Goal: Task Accomplishment & Management: Use online tool/utility

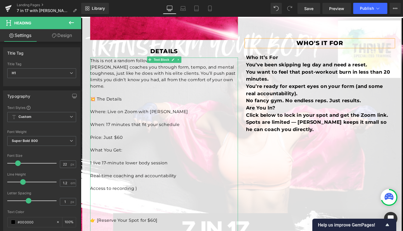
click at [190, 63] on p "This is not a random follow-along." at bounding box center [168, 63] width 155 height 7
click at [191, 63] on p "This is not a random follow-along." at bounding box center [168, 63] width 155 height 7
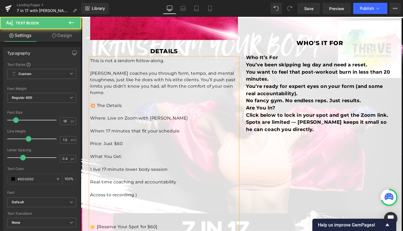
drag, startPoint x: 289, startPoint y: 69, endPoint x: 249, endPoint y: 69, distance: 40.8
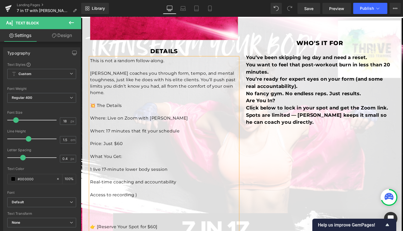
click at [91, 63] on p "This is not a random follow-along." at bounding box center [168, 63] width 155 height 7
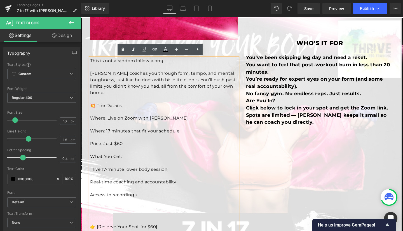
click at [91, 62] on p "This is not a random follow-along." at bounding box center [168, 63] width 155 height 7
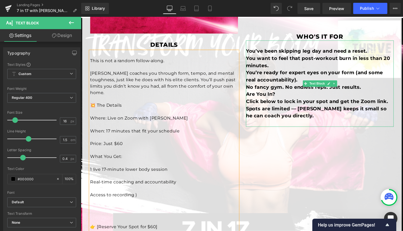
click at [386, 57] on p "You’ve been skipping leg day and need a reset." at bounding box center [331, 53] width 155 height 8
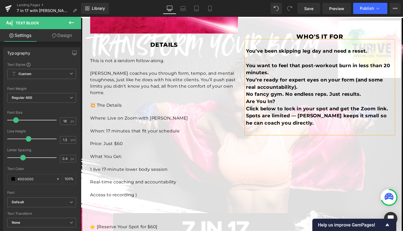
click at [299, 79] on p "You want to feel that post-workout burn in less than 20 minutes." at bounding box center [331, 71] width 155 height 15
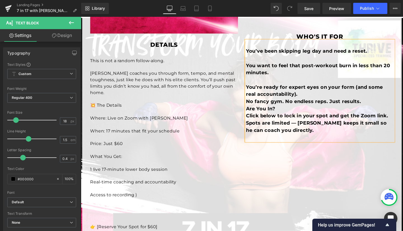
click at [315, 102] on p "You’re ready for expert eyes on your form (and some real accountability)." at bounding box center [331, 94] width 155 height 15
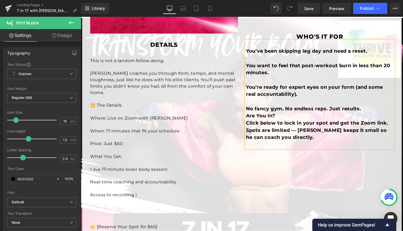
click at [308, 125] on p "Are You In?" at bounding box center [331, 121] width 155 height 8
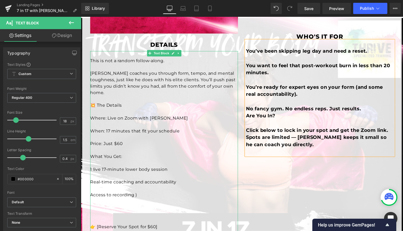
click at [145, 200] on p "Access to recording )" at bounding box center [168, 203] width 155 height 7
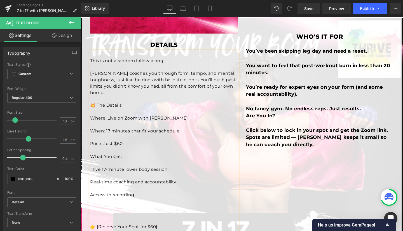
scroll to position [320, 0]
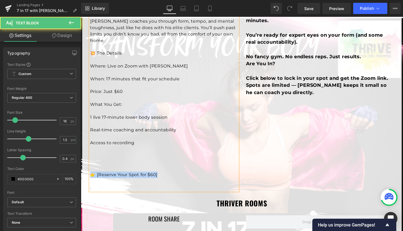
drag, startPoint x: 162, startPoint y: 176, endPoint x: 91, endPoint y: 175, distance: 71.6
click at [91, 179] on p "👉 [Reserve Your Spot for $60]" at bounding box center [168, 182] width 155 height 7
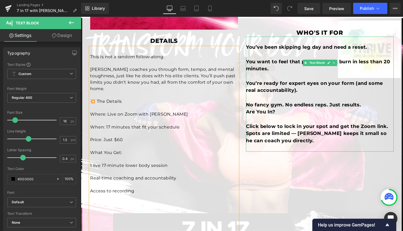
scroll to position [269, 0]
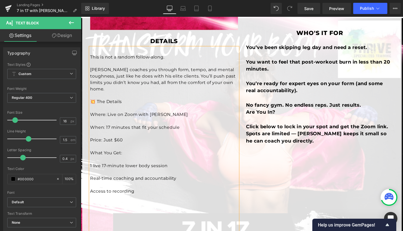
drag, startPoint x: 89, startPoint y: 58, endPoint x: 159, endPoint y: 194, distance: 153.0
click at [159, 194] on div "This is not a random follow-along. [PERSON_NAME] coaches you through form, tem…" at bounding box center [168, 149] width 155 height 201
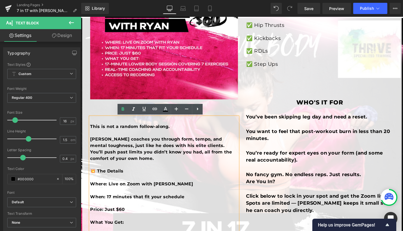
scroll to position [204, 0]
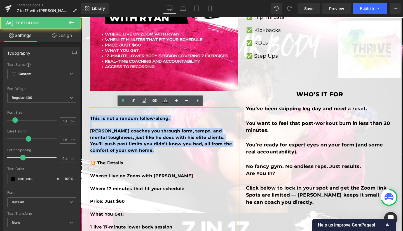
drag, startPoint x: 89, startPoint y: 122, endPoint x: 146, endPoint y: 160, distance: 67.9
click at [146, 160] on div "This is not a random follow-along. [PERSON_NAME] coaches you through form, temp…" at bounding box center [168, 213] width 155 height 201
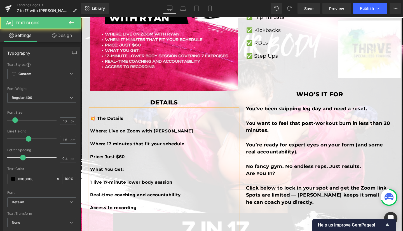
click at [91, 122] on strong "💥 The Details" at bounding box center [108, 123] width 35 height 5
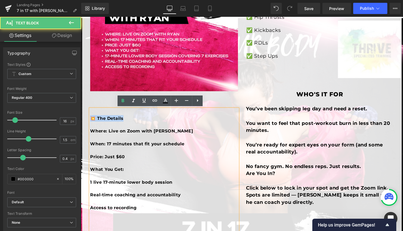
drag, startPoint x: 128, startPoint y: 124, endPoint x: 86, endPoint y: 122, distance: 41.4
click at [86, 122] on div "Image details Heading Row 💥 The Details Where: Live on Zoom with [PERSON_NAME] …" at bounding box center [168, 80] width 164 height 376
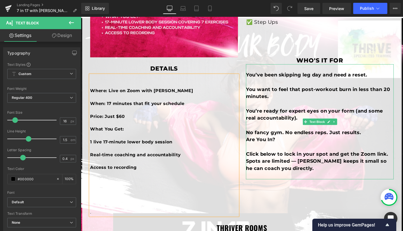
scroll to position [242, 0]
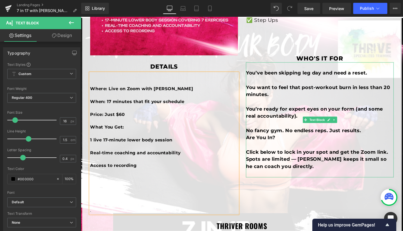
click at [308, 174] on b "Spots are limited — [PERSON_NAME] keeps it small so he can coach you directly." at bounding box center [328, 170] width 148 height 14
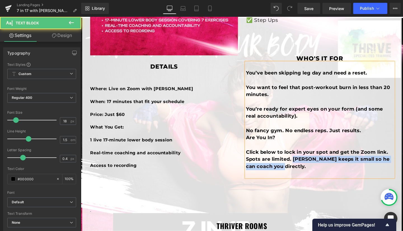
drag, startPoint x: 302, startPoint y: 174, endPoint x: 320, endPoint y: 179, distance: 18.5
click at [320, 178] on p "Spots are limited. [PERSON_NAME] keeps it small so he can coach you directly." at bounding box center [331, 170] width 155 height 15
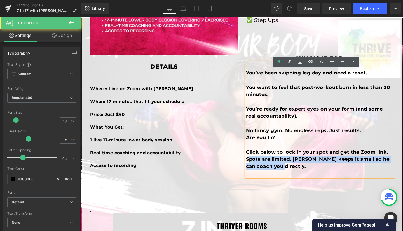
drag, startPoint x: 254, startPoint y: 174, endPoint x: 288, endPoint y: 183, distance: 36.0
click at [288, 178] on p "Spots are limited. [PERSON_NAME] keeps it small so he can coach you directly." at bounding box center [331, 170] width 155 height 15
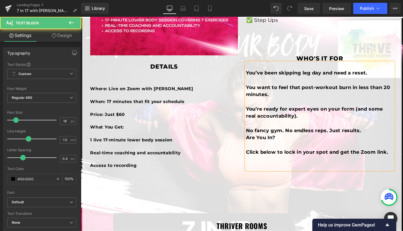
click at [254, 79] on b "You’ve been skipping leg day and need a reset." at bounding box center [317, 76] width 127 height 6
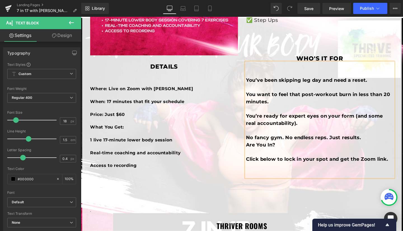
click at [292, 38] on p at bounding box center [331, 34] width 155 height 8
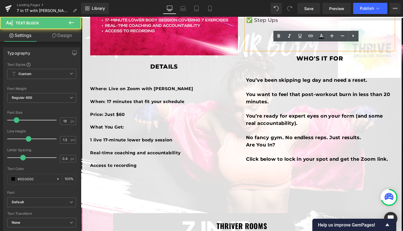
click at [224, 75] on div "details Heading Row" at bounding box center [168, 66] width 155 height 18
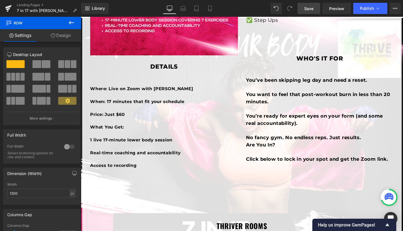
click at [309, 6] on span "Save" at bounding box center [308, 9] width 9 height 6
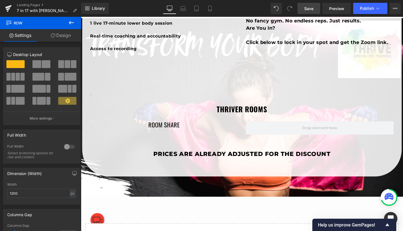
scroll to position [364, 0]
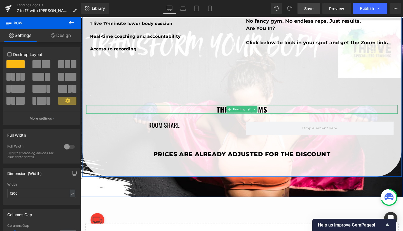
click at [282, 112] on h3 "THRIVER ROOMS" at bounding box center [249, 114] width 327 height 9
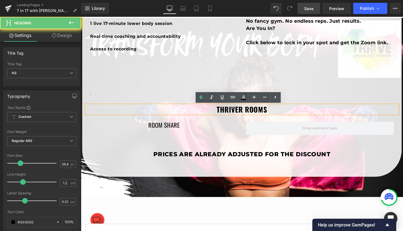
click at [282, 112] on h3 "THRIVER ROOMS" at bounding box center [249, 114] width 327 height 9
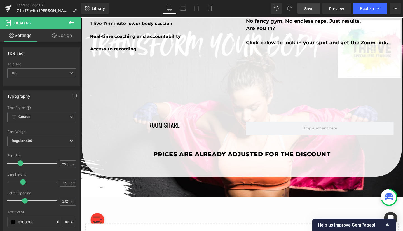
click at [70, 21] on icon at bounding box center [71, 22] width 7 height 7
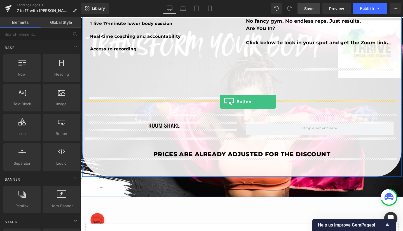
drag, startPoint x: 136, startPoint y: 142, endPoint x: 227, endPoint y: 106, distance: 98.2
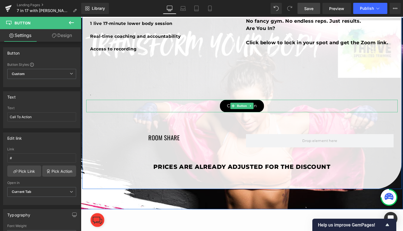
click at [234, 111] on span "Call To Action" at bounding box center [249, 110] width 31 height 6
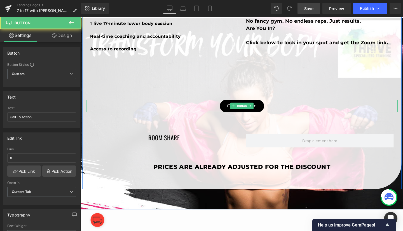
click at [234, 110] on span "Call To Action" at bounding box center [249, 110] width 31 height 6
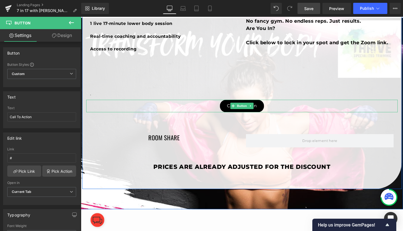
click at [263, 110] on span "Call To Action" at bounding box center [249, 110] width 31 height 6
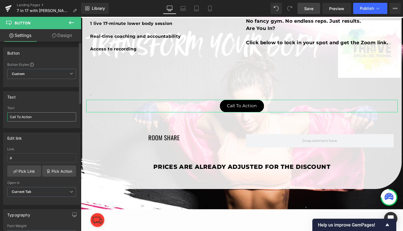
drag, startPoint x: 35, startPoint y: 117, endPoint x: 3, endPoint y: 118, distance: 32.2
click at [3, 118] on div "Text Call To Action Text Call To Action" at bounding box center [41, 109] width 77 height 37
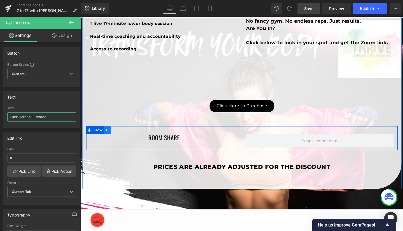
type input "Click Here to Purchase"
click at [107, 136] on icon at bounding box center [109, 136] width 4 height 4
click at [121, 136] on icon at bounding box center [123, 136] width 4 height 4
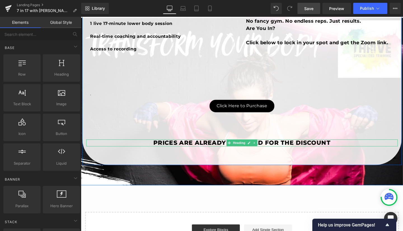
click at [348, 150] on h1 "Prices are already adjusted for the discount" at bounding box center [249, 149] width 327 height 7
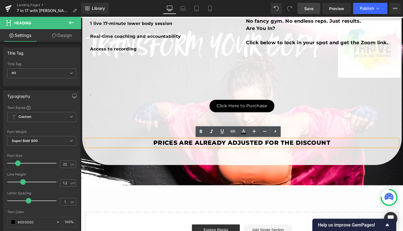
click at [346, 149] on h1 "Prices are already adjusted for the discount" at bounding box center [249, 149] width 327 height 7
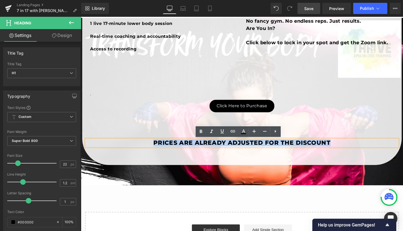
drag, startPoint x: 346, startPoint y: 149, endPoint x: 152, endPoint y: 148, distance: 194.9
click at [152, 148] on h1 "Prices are already adjusted for the discount" at bounding box center [249, 149] width 327 height 7
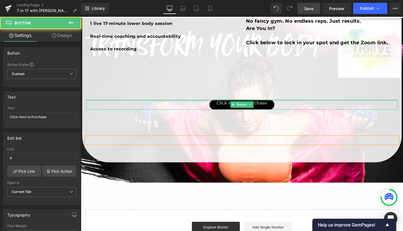
scroll to position [361, 0]
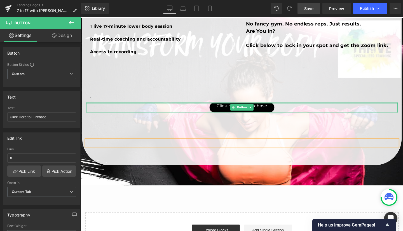
drag, startPoint x: 192, startPoint y: 104, endPoint x: 193, endPoint y: 96, distance: 8.5
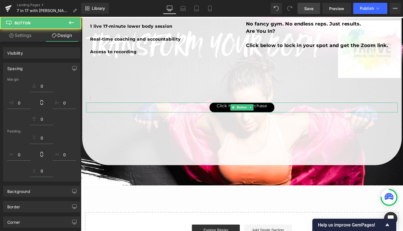
click at [211, 151] on h1 at bounding box center [249, 149] width 327 height 7
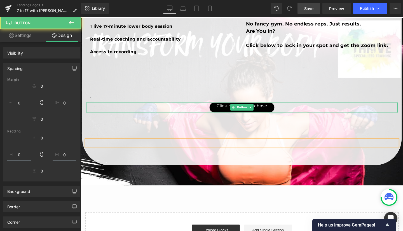
click at [211, 151] on h1 at bounding box center [249, 149] width 327 height 7
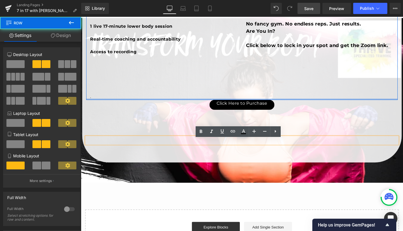
scroll to position [358, 0]
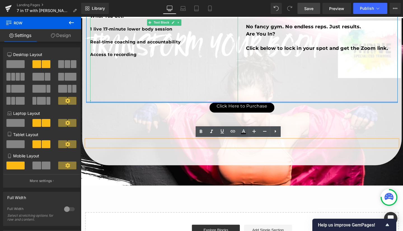
drag, startPoint x: 203, startPoint y: 106, endPoint x: 203, endPoint y: 86, distance: 19.6
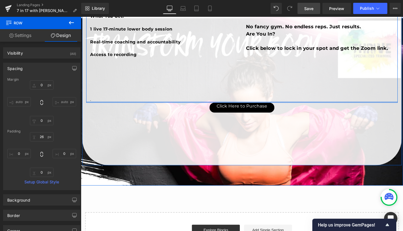
type input "0px"
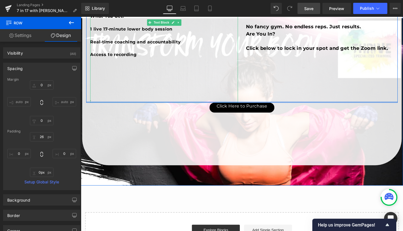
drag, startPoint x: 201, startPoint y: 106, endPoint x: 202, endPoint y: 88, distance: 18.5
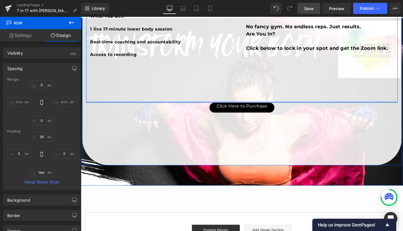
drag, startPoint x: 291, startPoint y: 106, endPoint x: 289, endPoint y: 89, distance: 16.9
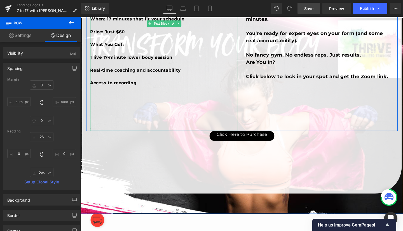
scroll to position [328, 0]
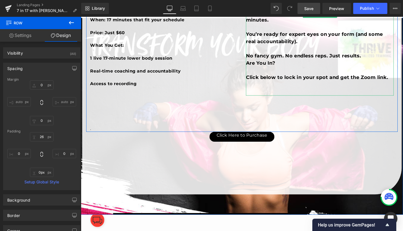
click at [285, 41] on b "You’re ready for expert eyes on your form (and some real accountability)." at bounding box center [326, 39] width 144 height 14
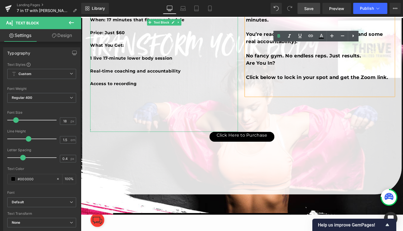
click at [125, 62] on strong "1 live 17-minute lower body session" at bounding box center [134, 60] width 86 height 5
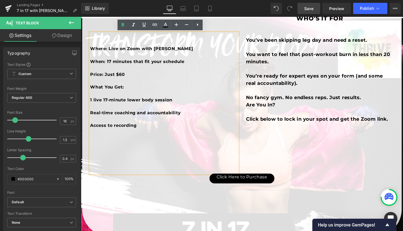
scroll to position [284, 0]
drag, startPoint x: 89, startPoint y: 50, endPoint x: 154, endPoint y: 131, distance: 104.3
click at [154, 131] on div "Where: Live on Zoom with [PERSON_NAME] When: 17 minutes that fit your schedule …" at bounding box center [168, 108] width 155 height 148
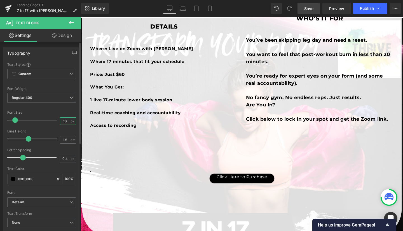
click at [66, 122] on input "16" at bounding box center [65, 120] width 10 height 7
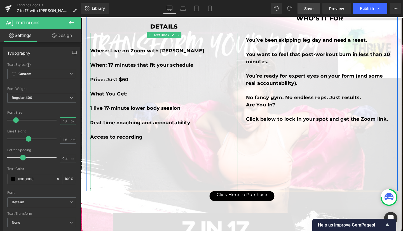
type input "18"
click at [163, 162] on p at bounding box center [168, 166] width 155 height 8
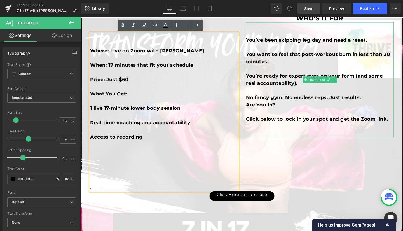
click at [367, 68] on p "You want to feel that post-workout burn in less than 20 minutes." at bounding box center [331, 60] width 155 height 15
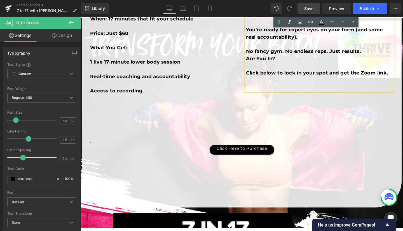
scroll to position [333, 0]
